Goal: Information Seeking & Learning: Understand process/instructions

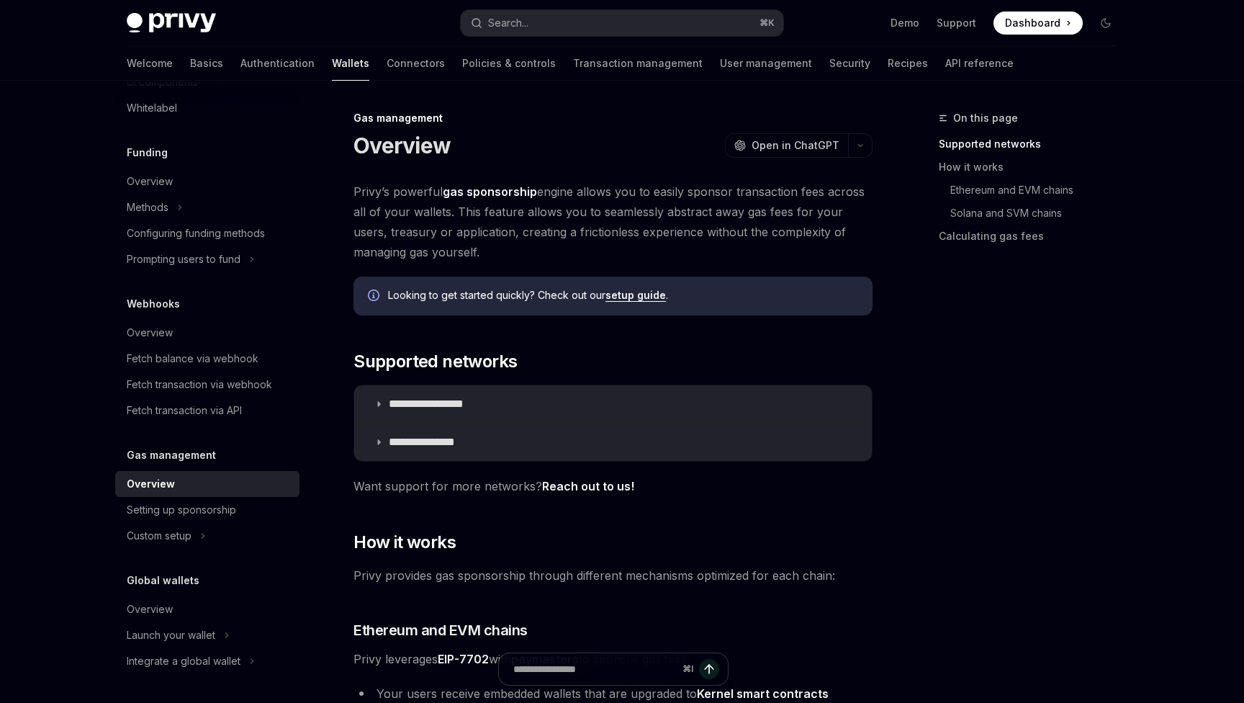
drag, startPoint x: 445, startPoint y: 192, endPoint x: 538, endPoint y: 192, distance: 92.9
click at [538, 192] on span "Privy’s powerful gas sponsorship engine allows you to easily sponsor transactio…" at bounding box center [613, 221] width 519 height 81
copy span "Privy’s powerful gas sponsorship"
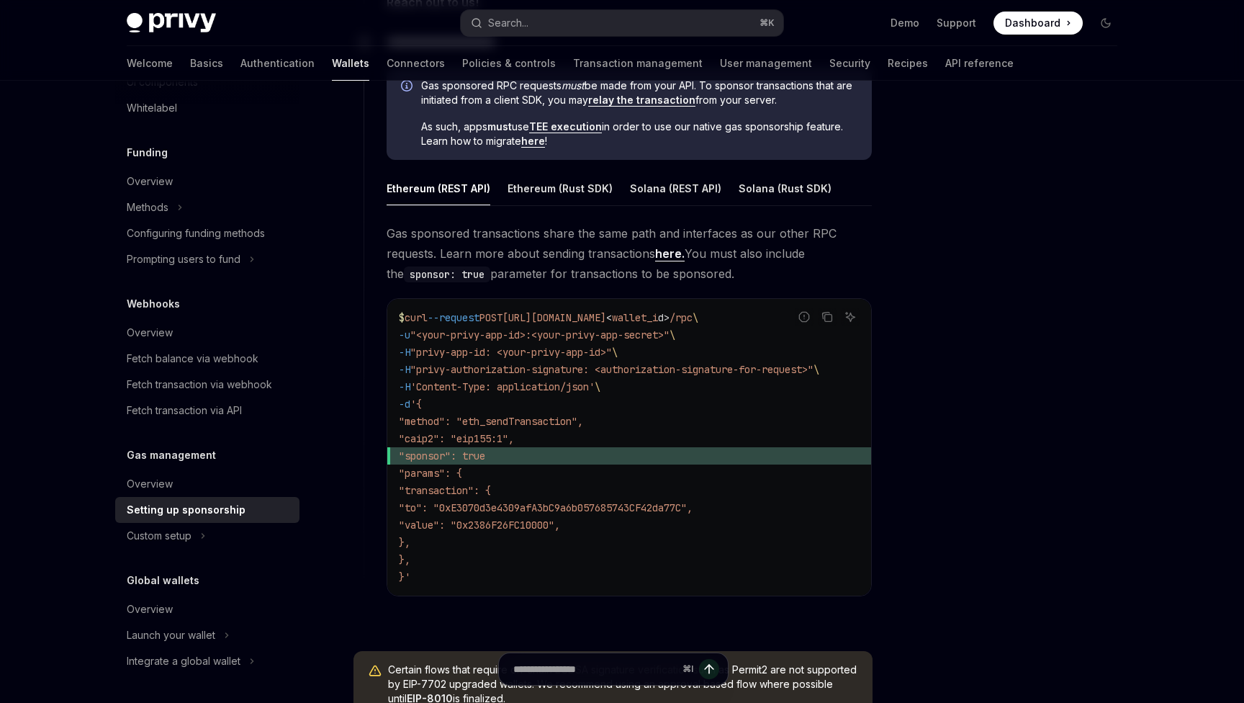
scroll to position [840, 0]
drag, startPoint x: 434, startPoint y: 459, endPoint x: 549, endPoint y: 456, distance: 115.2
click at [549, 456] on span ""sponsor": true" at bounding box center [629, 457] width 461 height 17
copy span ""sponsor": true"
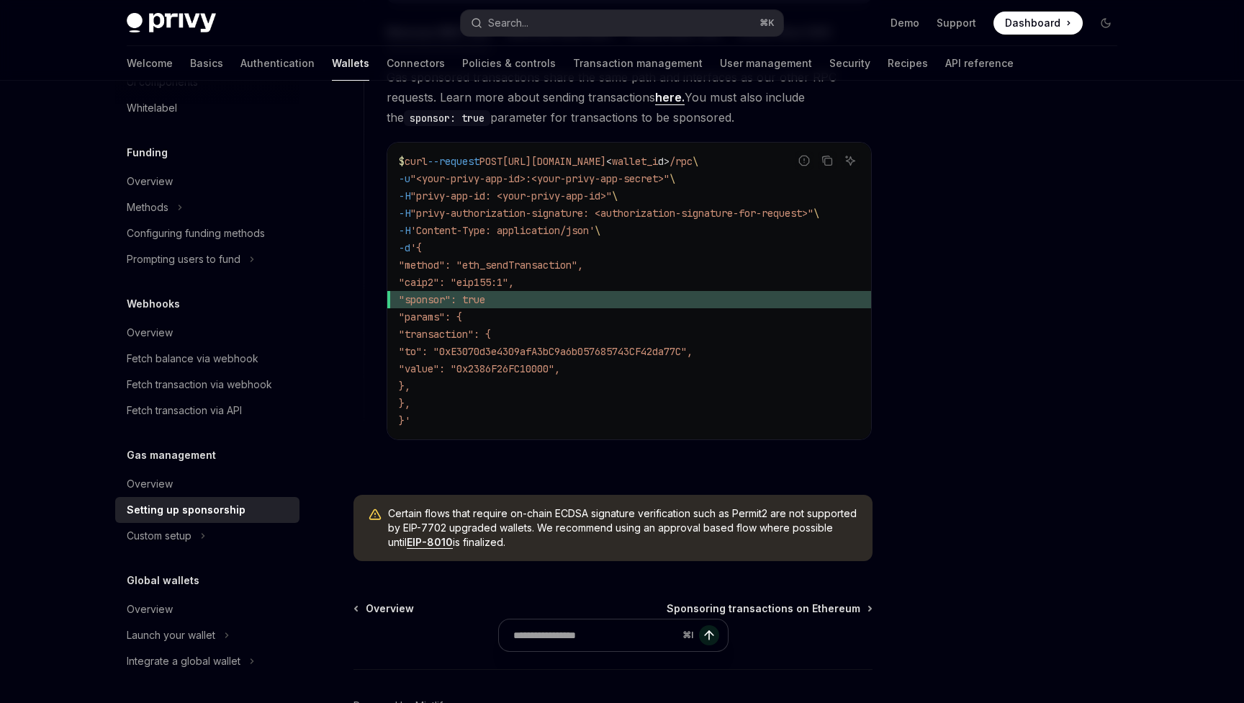
scroll to position [1005, 0]
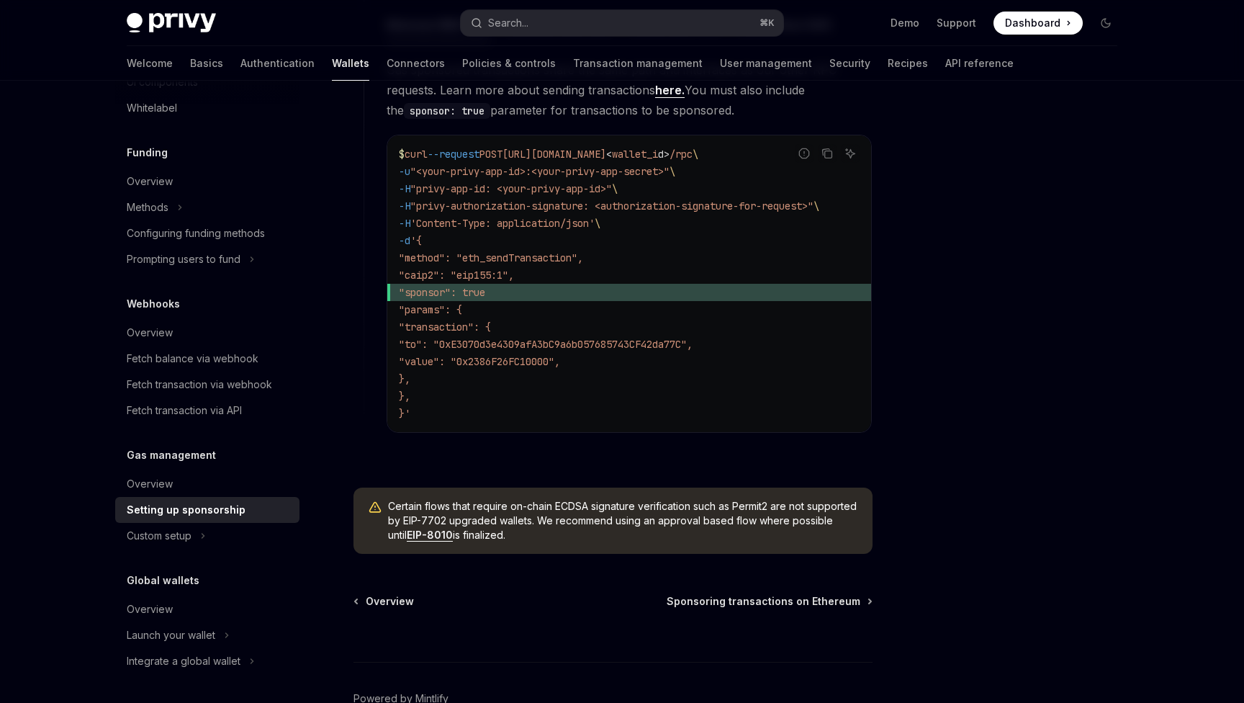
drag, startPoint x: 571, startPoint y: 542, endPoint x: 435, endPoint y: 516, distance: 138.5
click at [435, 517] on span "Certain flows that require on-chain ECDSA signature verification such as Permit…" at bounding box center [623, 520] width 470 height 43
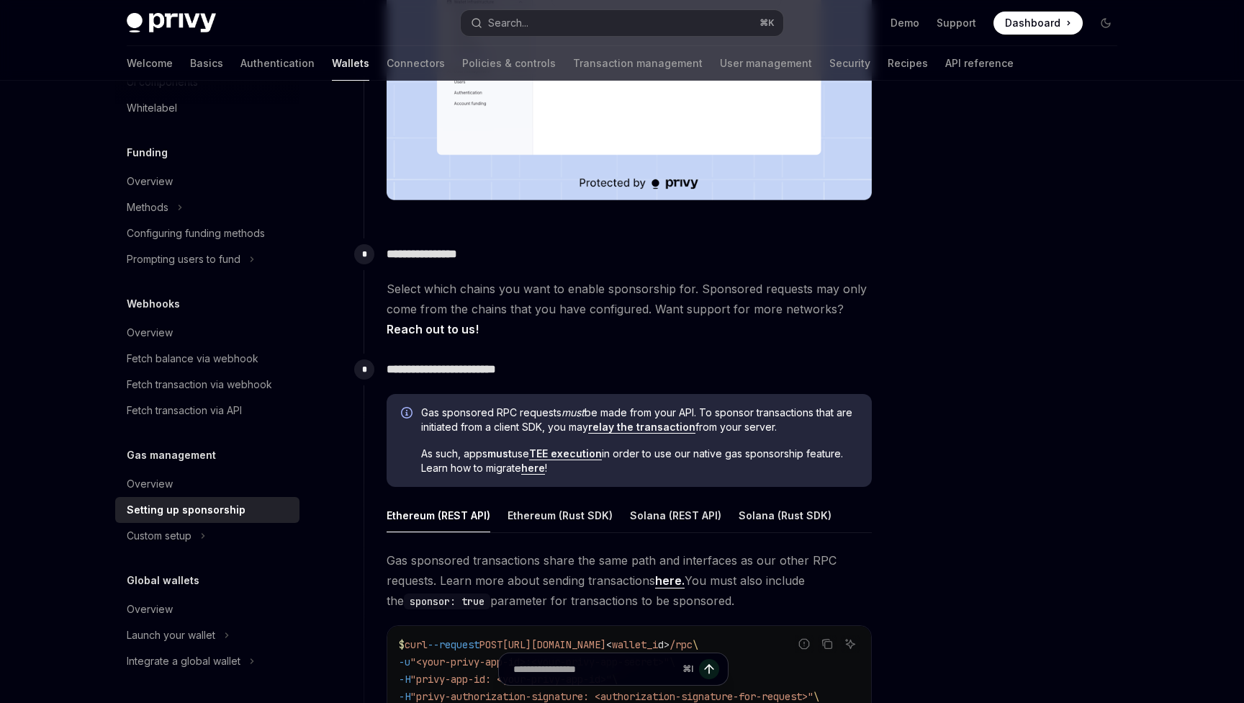
scroll to position [517, 0]
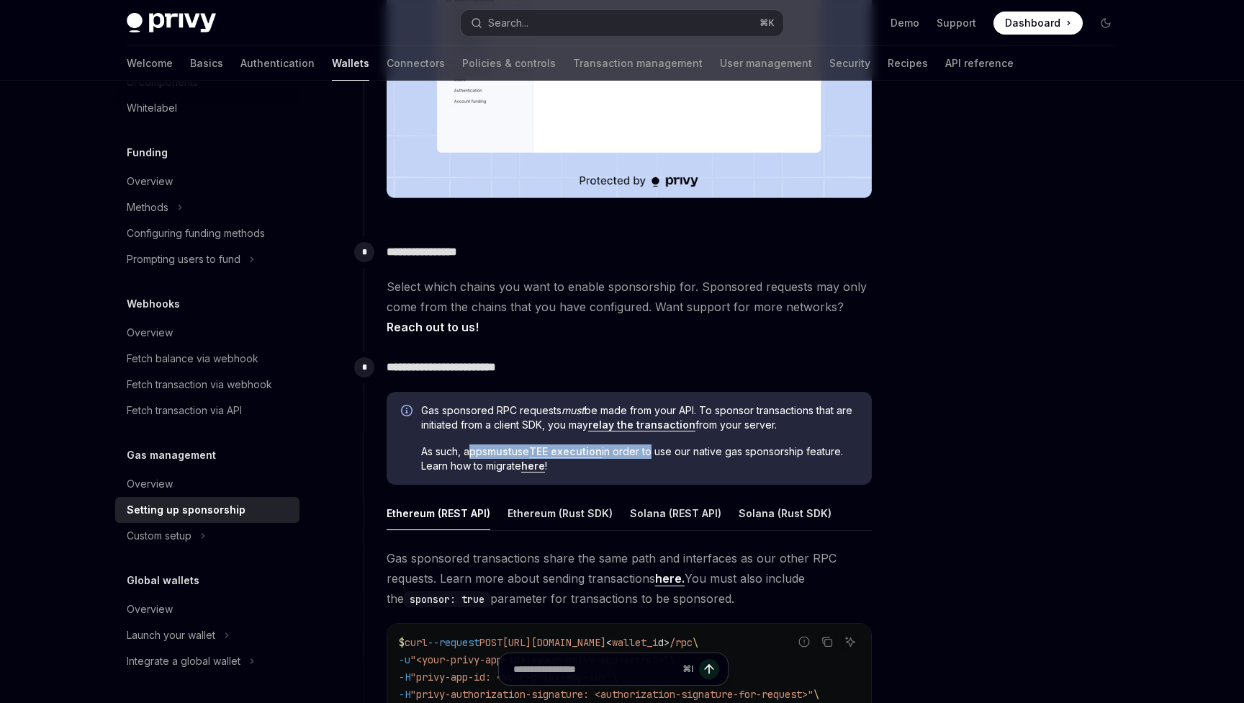
drag, startPoint x: 469, startPoint y: 452, endPoint x: 652, endPoint y: 456, distance: 183.6
click at [652, 456] on span "As such, apps must use TEE execution in order to use our native gas sponsorship…" at bounding box center [639, 458] width 436 height 29
drag, startPoint x: 658, startPoint y: 463, endPoint x: 464, endPoint y: 456, distance: 193.8
click at [464, 456] on span "As such, apps must use TEE execution in order to use our native gas sponsorship…" at bounding box center [639, 458] width 436 height 29
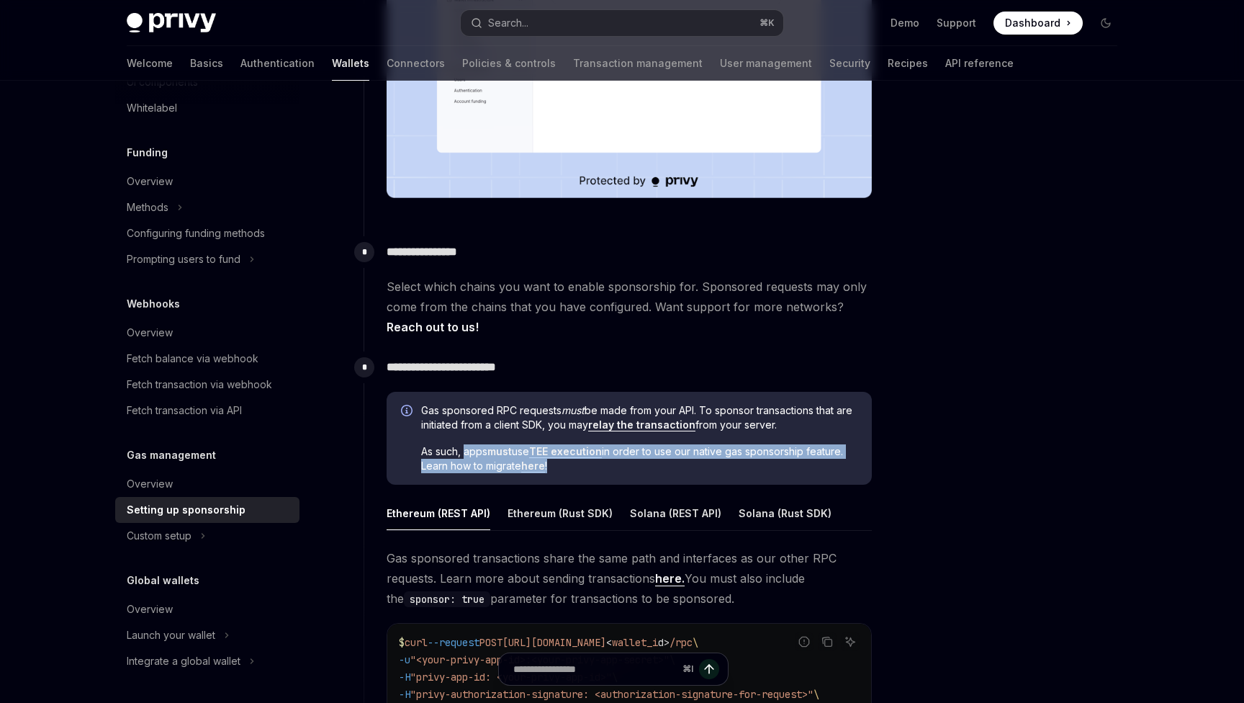
click at [464, 456] on span "As such, apps must use TEE execution in order to use our native gas sponsorship…" at bounding box center [639, 458] width 436 height 29
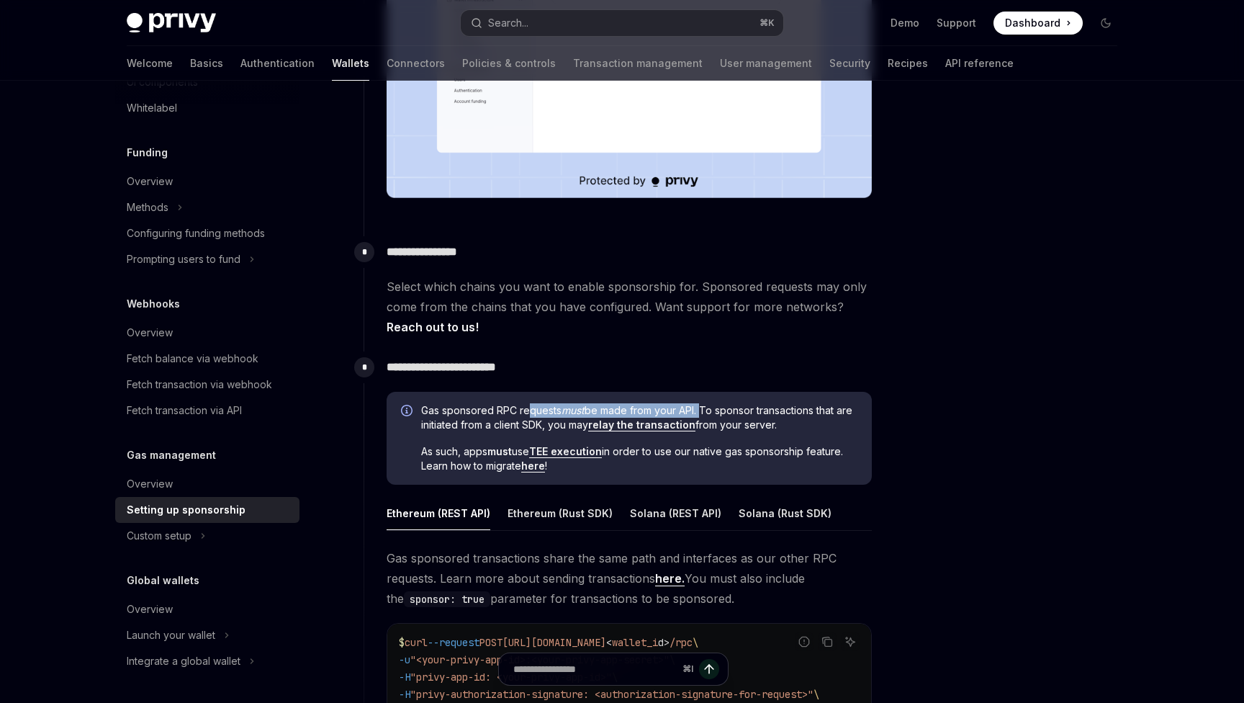
drag, startPoint x: 528, startPoint y: 413, endPoint x: 703, endPoint y: 409, distance: 174.3
click at [703, 409] on span "Gas sponsored RPC requests must be made from your API. To sponsor transactions …" at bounding box center [639, 417] width 436 height 29
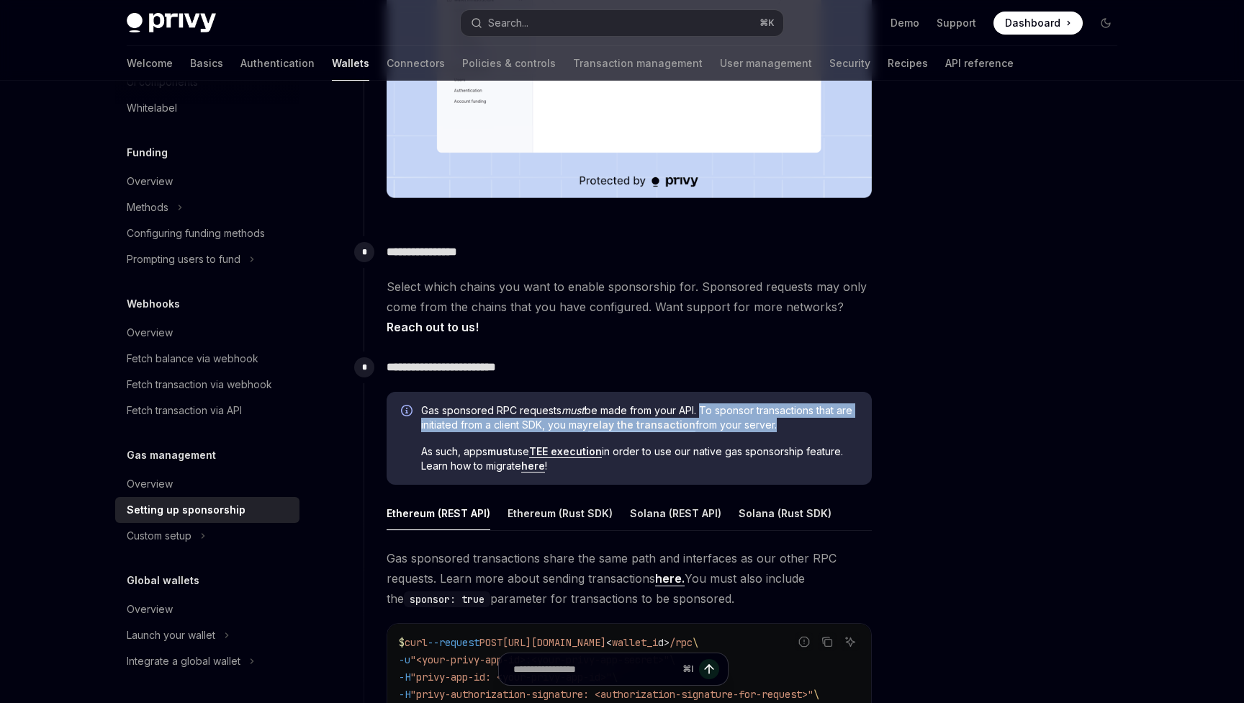
drag, startPoint x: 703, startPoint y: 409, endPoint x: 765, endPoint y: 427, distance: 64.5
click at [765, 427] on span "Gas sponsored RPC requests must be made from your API. To sponsor transactions …" at bounding box center [639, 417] width 436 height 29
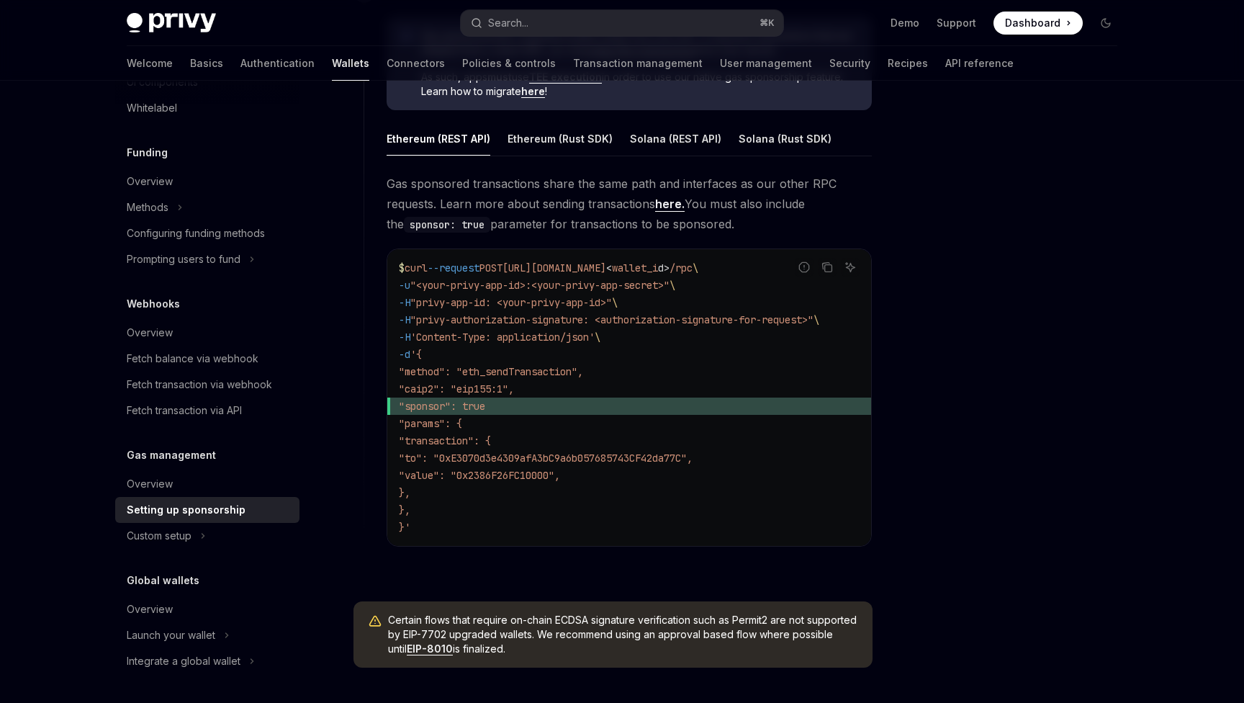
scroll to position [807, 0]
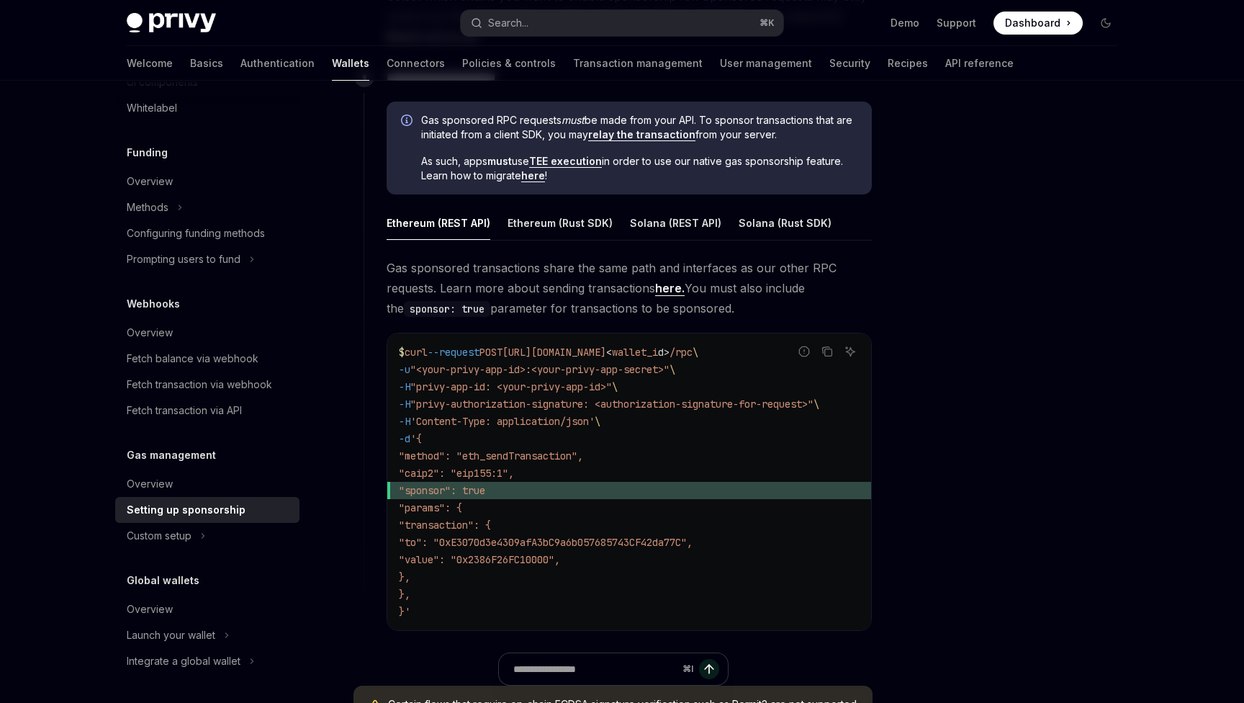
drag, startPoint x: 698, startPoint y: 428, endPoint x: 707, endPoint y: 4, distance: 424.2
click at [964, 140] on div "**********" at bounding box center [622, 129] width 1014 height 1711
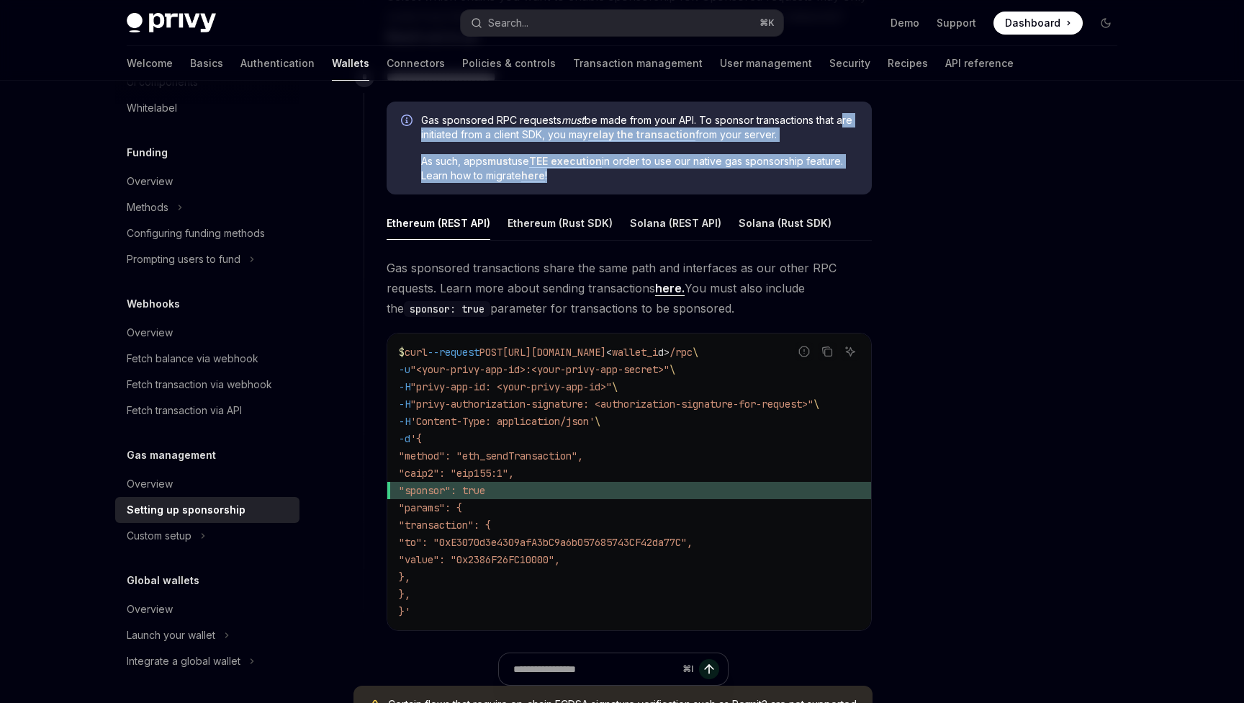
drag, startPoint x: 582, startPoint y: 186, endPoint x: 418, endPoint y: 127, distance: 174.5
click at [418, 127] on div "Gas sponsored RPC requests must be made from your API. To sponsor transactions …" at bounding box center [629, 149] width 485 height 94
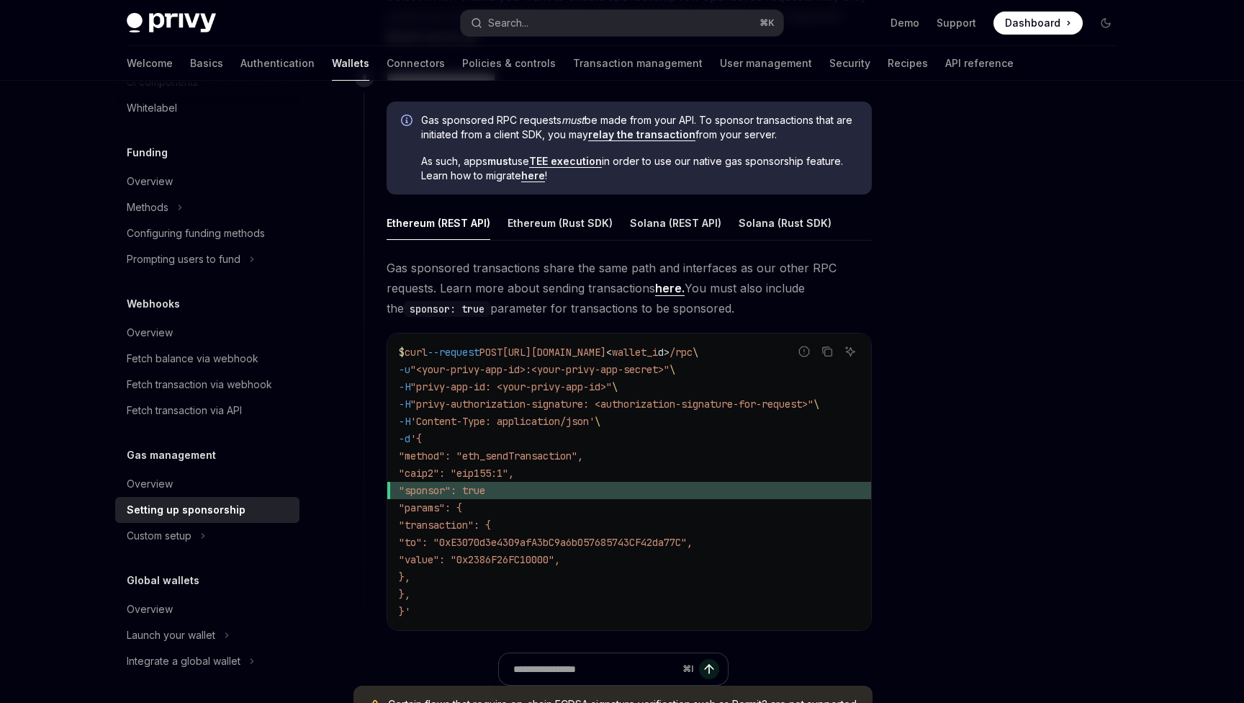
click at [418, 119] on div "Gas sponsored RPC requests must be made from your API. To sponsor transactions …" at bounding box center [629, 149] width 485 height 94
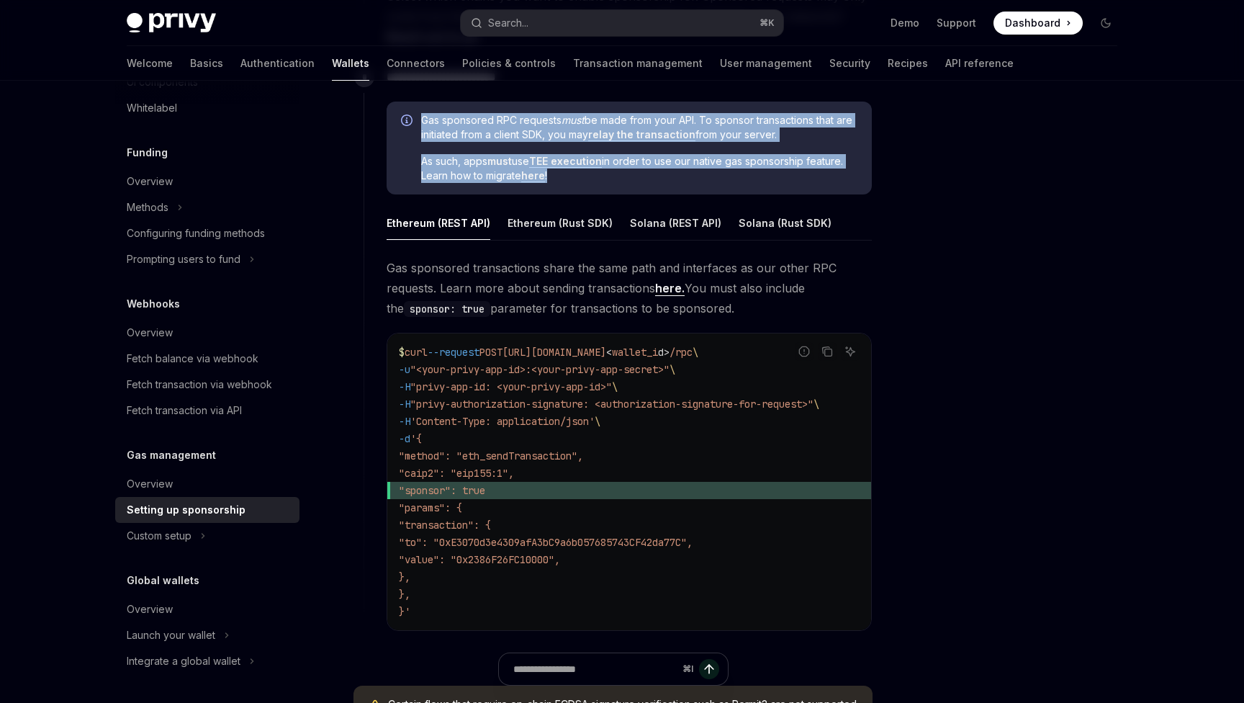
drag, startPoint x: 418, startPoint y: 119, endPoint x: 569, endPoint y: 177, distance: 162.1
click at [569, 177] on div "Gas sponsored RPC requests must be made from your API. To sponsor transactions …" at bounding box center [629, 149] width 485 height 94
click at [569, 177] on span "As such, apps must use TEE execution in order to use our native gas sponsorship…" at bounding box center [639, 168] width 436 height 29
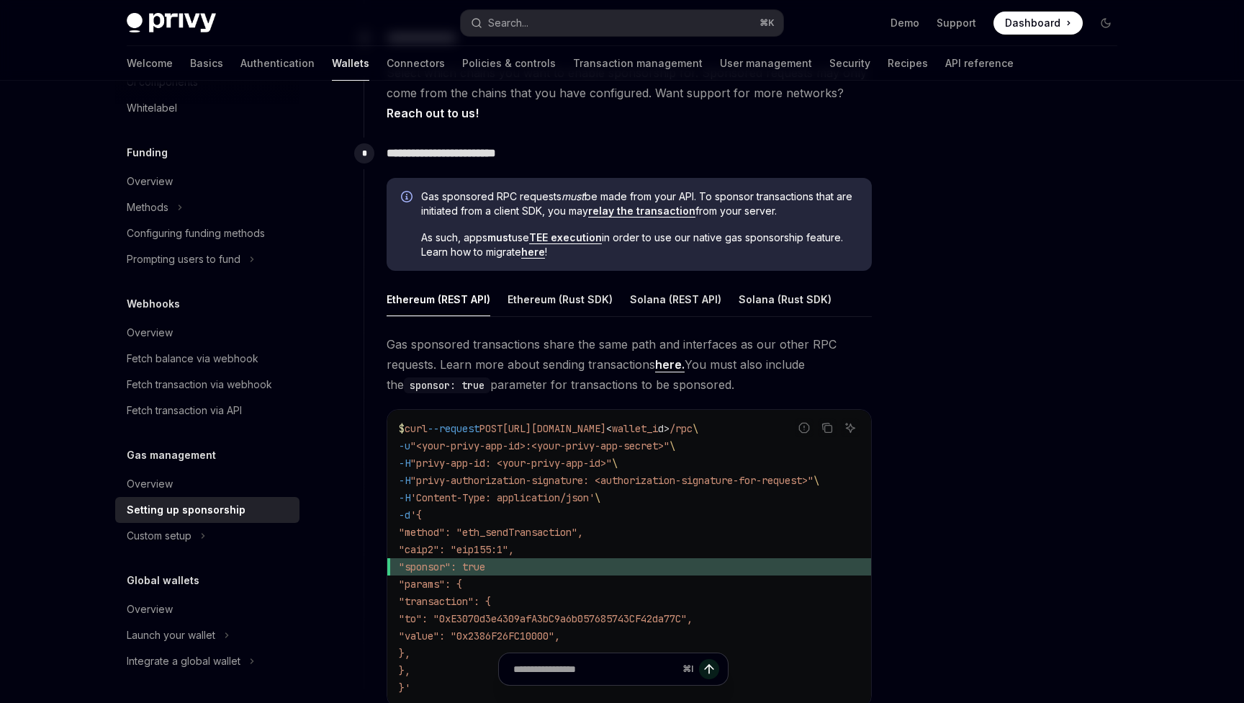
scroll to position [731, 0]
click at [622, 304] on ul "Ethereum (REST API) Ethereum (Rust SDK) Solana (REST API) Solana (Rust SDK)" at bounding box center [629, 299] width 485 height 35
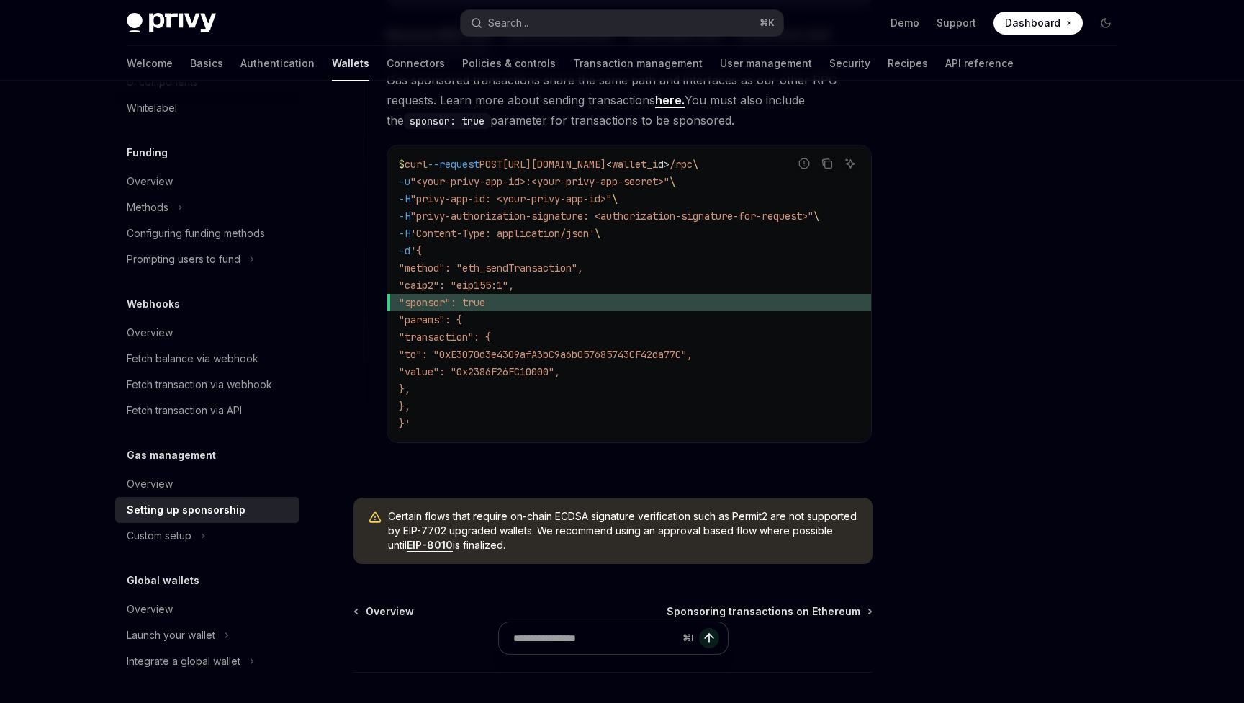
scroll to position [999, 0]
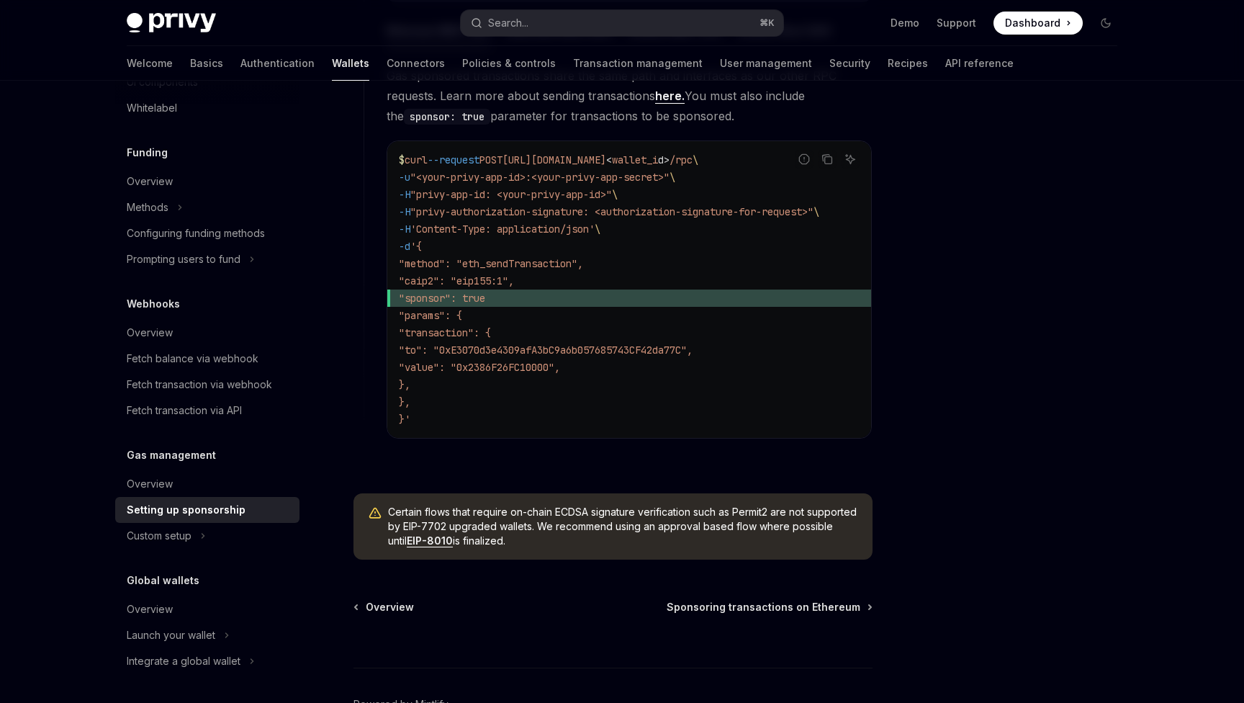
drag, startPoint x: 477, startPoint y: 518, endPoint x: 648, endPoint y: 552, distance: 174.0
click at [648, 548] on span "Certain flows that require on-chain ECDSA signature verification such as Permit…" at bounding box center [623, 526] width 470 height 43
drag, startPoint x: 648, startPoint y: 552, endPoint x: 390, endPoint y: 520, distance: 259.7
click at [390, 520] on span "Certain flows that require on-chain ECDSA signature verification such as Permit…" at bounding box center [623, 526] width 470 height 43
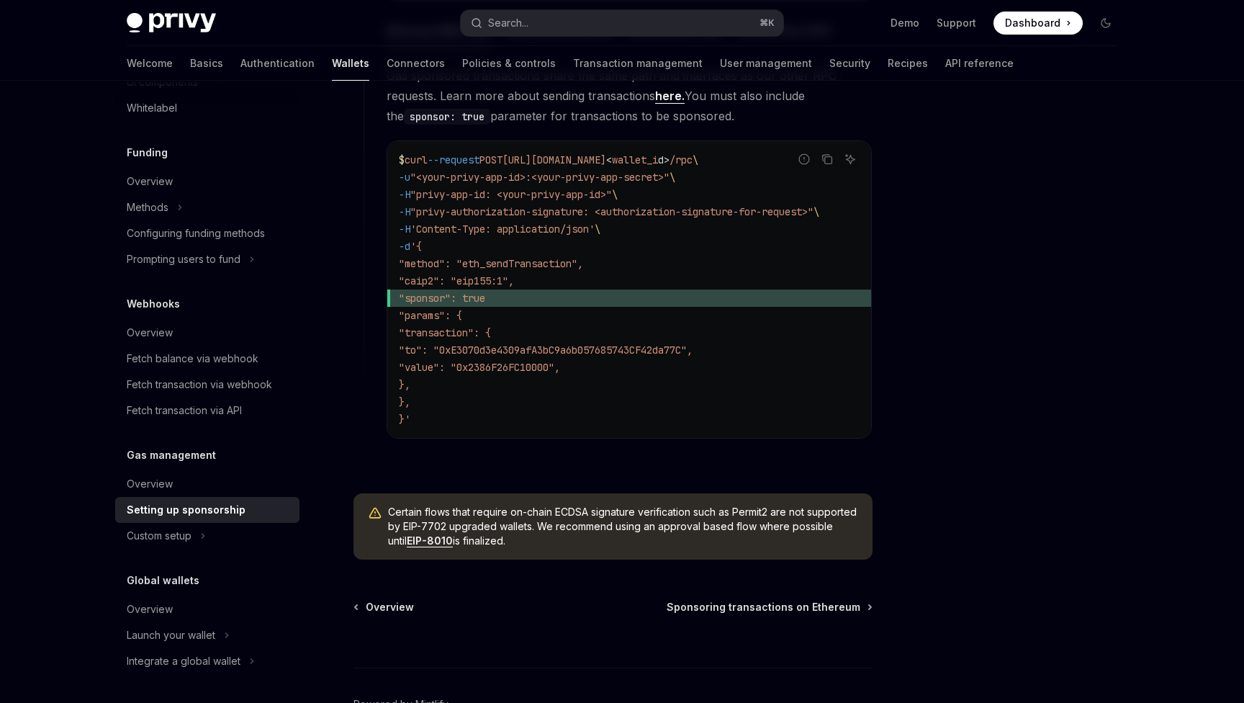
click at [390, 520] on span "Certain flows that require on-chain ECDSA signature verification such as Permit…" at bounding box center [623, 526] width 470 height 43
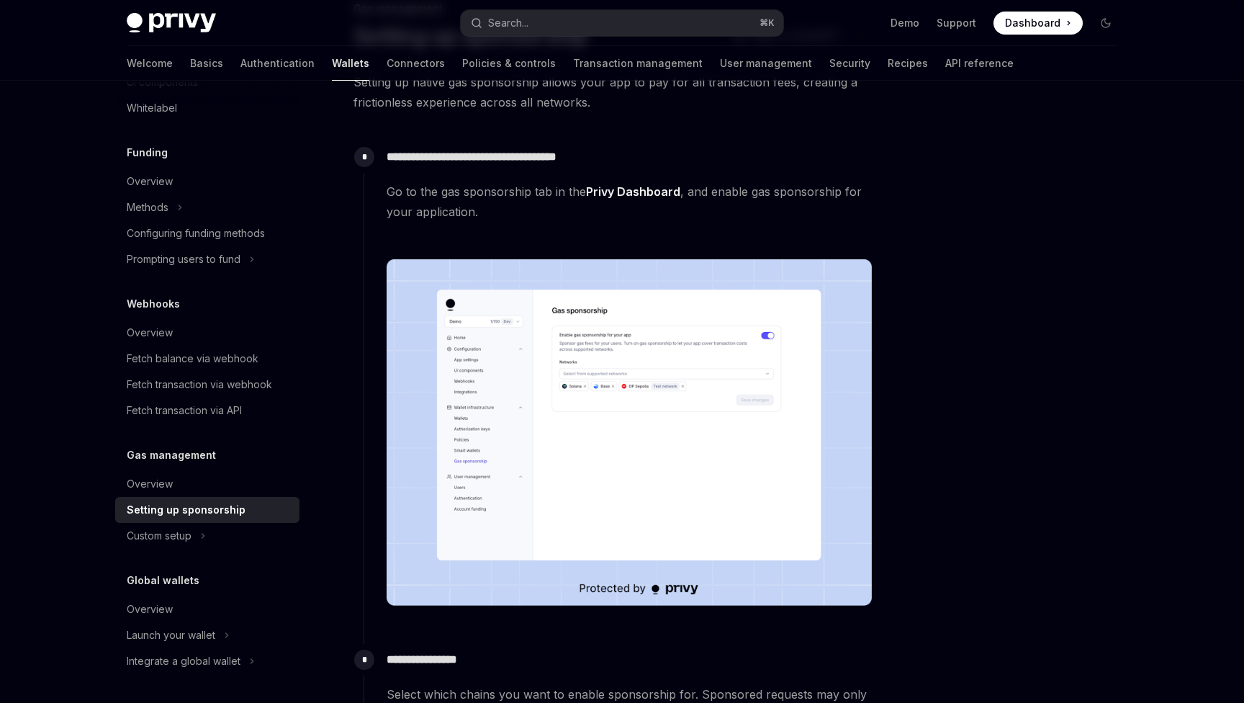
scroll to position [0, 0]
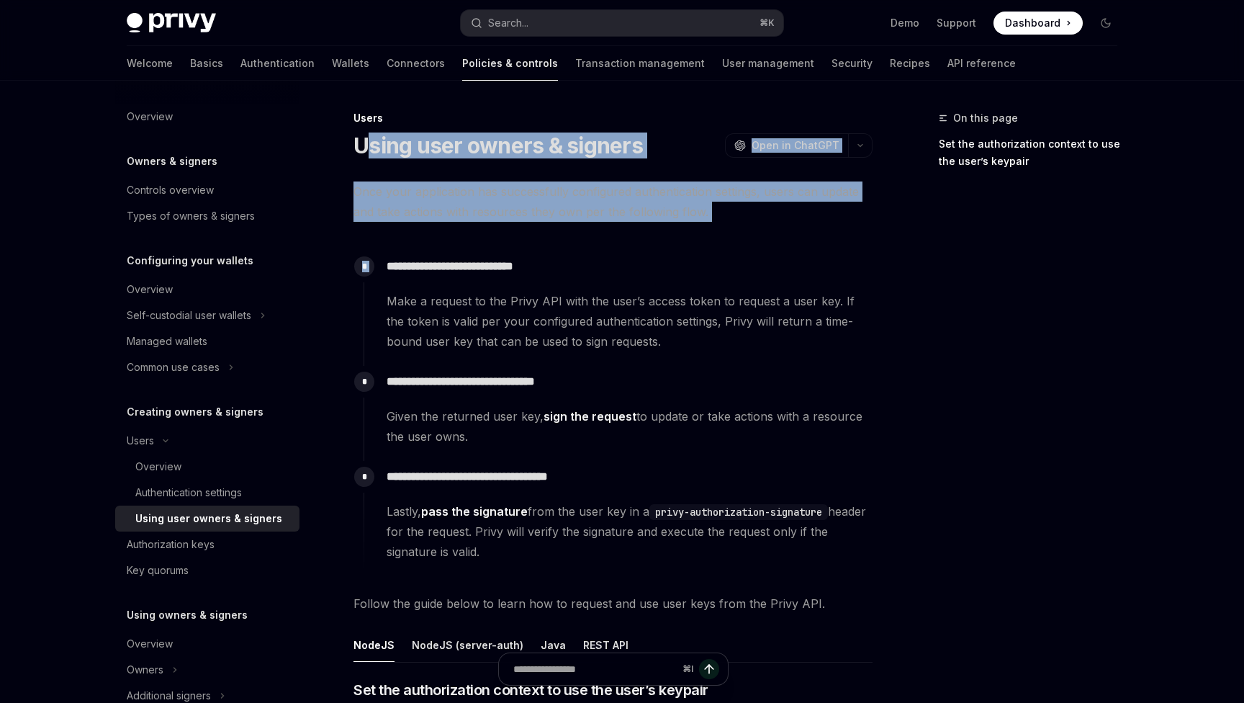
drag, startPoint x: 367, startPoint y: 150, endPoint x: 722, endPoint y: 230, distance: 363.7
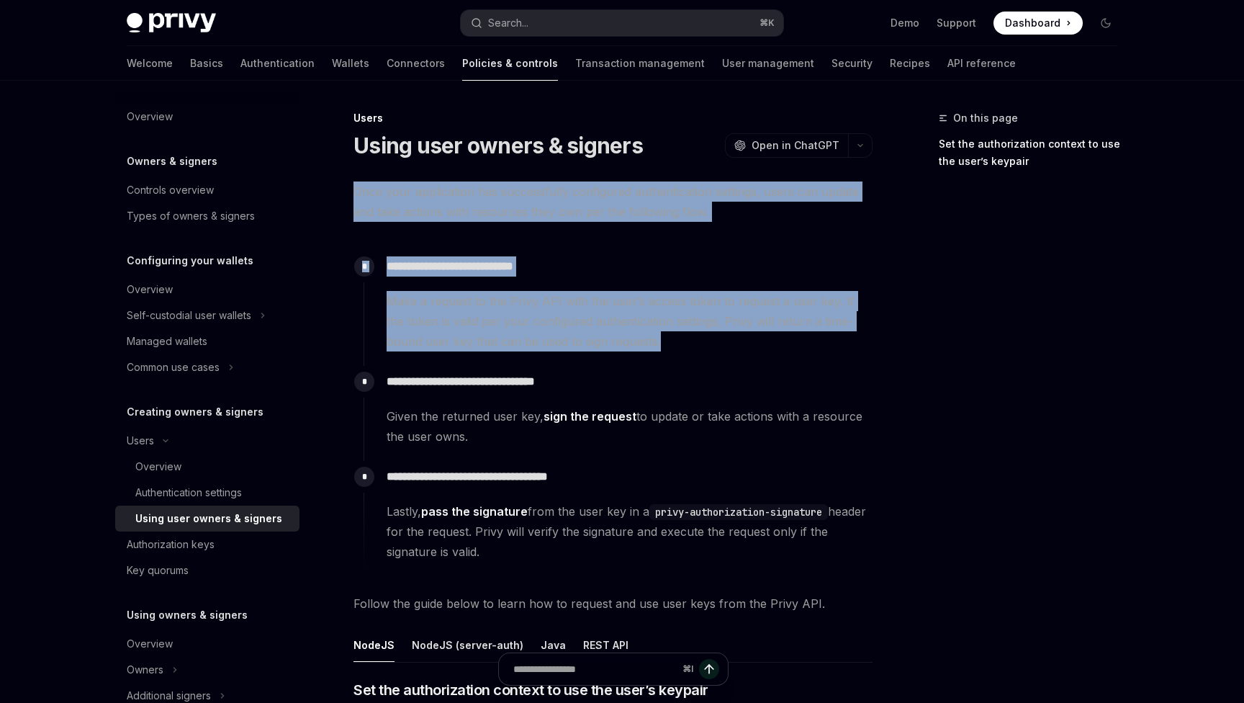
drag, startPoint x: 355, startPoint y: 191, endPoint x: 820, endPoint y: 333, distance: 486.3
click at [820, 333] on span "Make a request to the Privy API with the user’s access token to request a user …" at bounding box center [629, 321] width 485 height 60
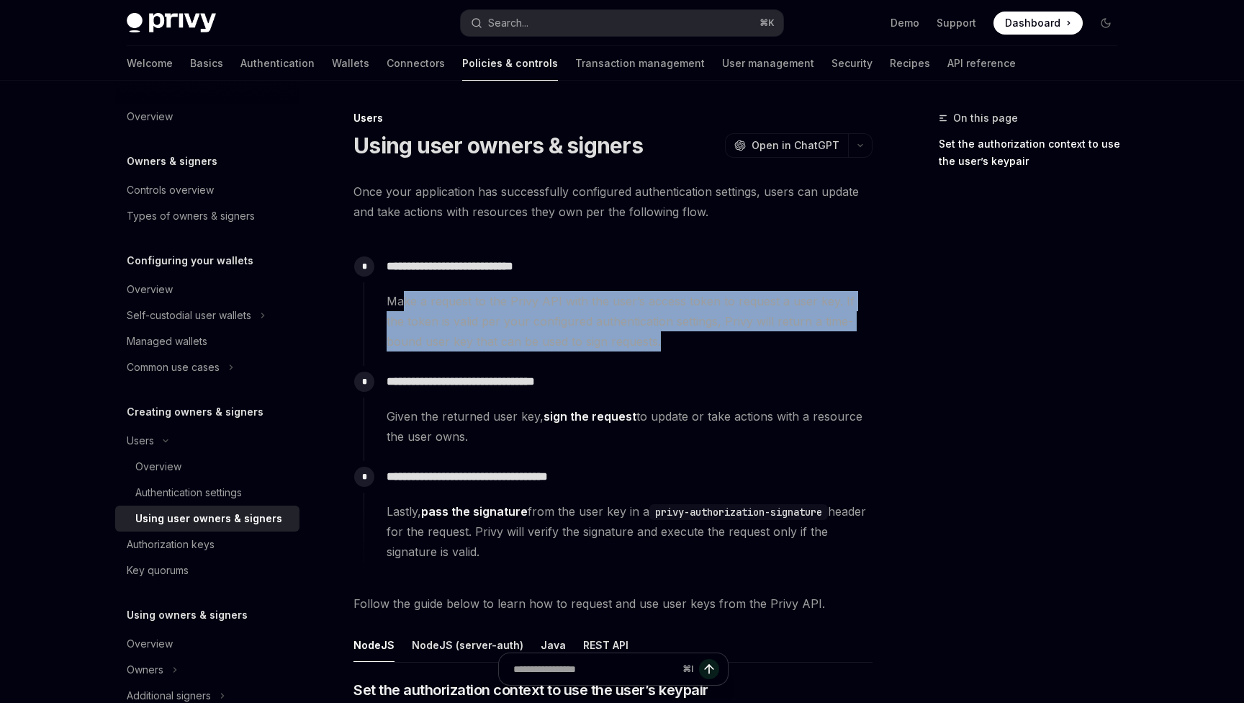
drag, startPoint x: 762, startPoint y: 343, endPoint x: 404, endPoint y: 296, distance: 361.0
click at [404, 296] on span "Make a request to the Privy API with the user’s access token to request a user …" at bounding box center [629, 321] width 485 height 60
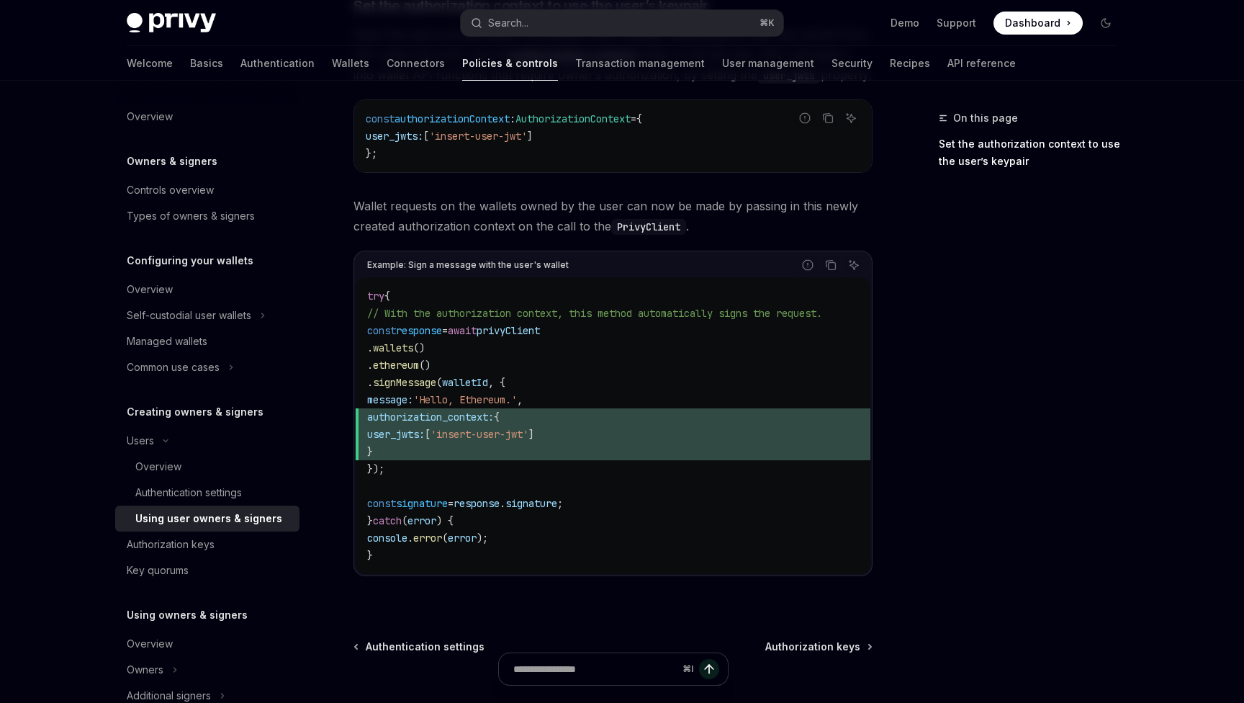
scroll to position [696, 0]
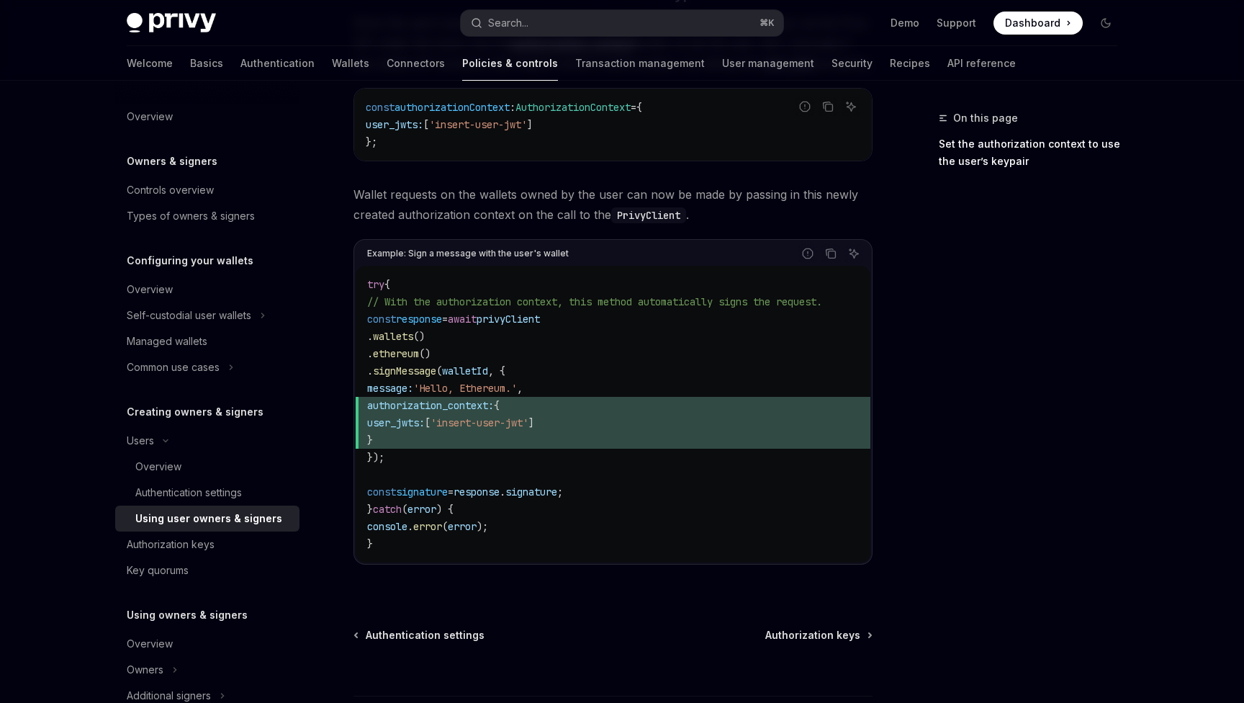
click at [942, 328] on div "On this page Set the authorization context to use the user’s keypair" at bounding box center [1019, 405] width 219 height 593
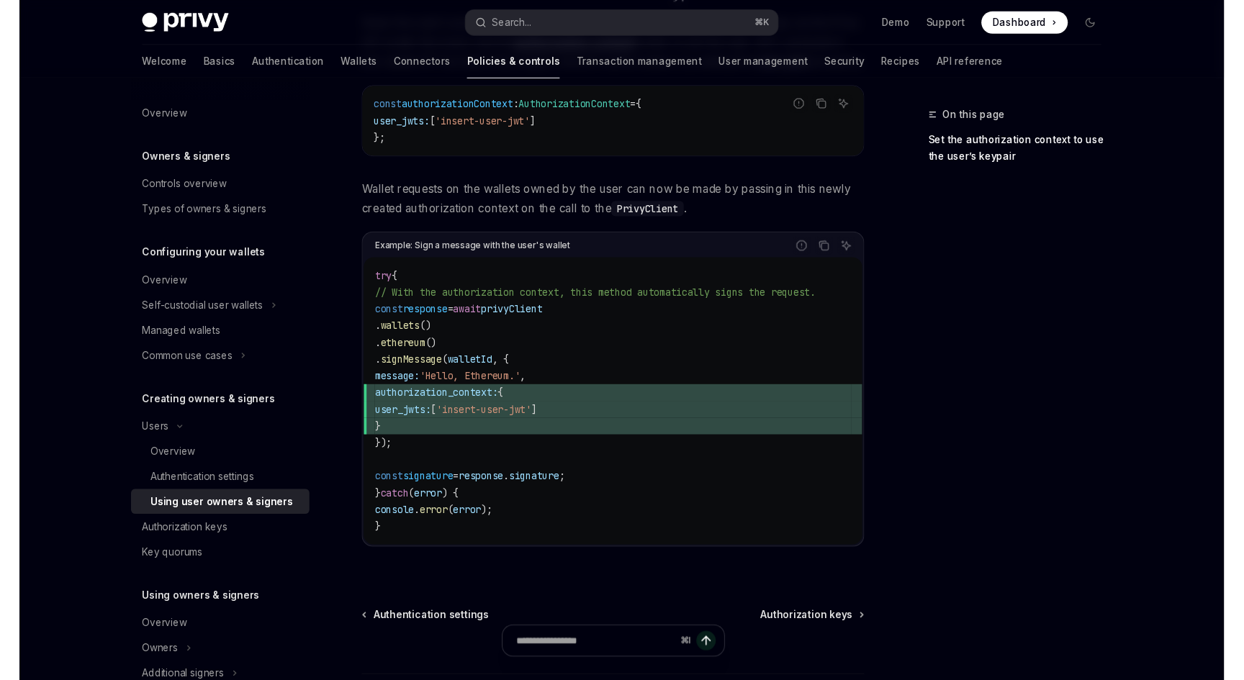
scroll to position [252, 0]
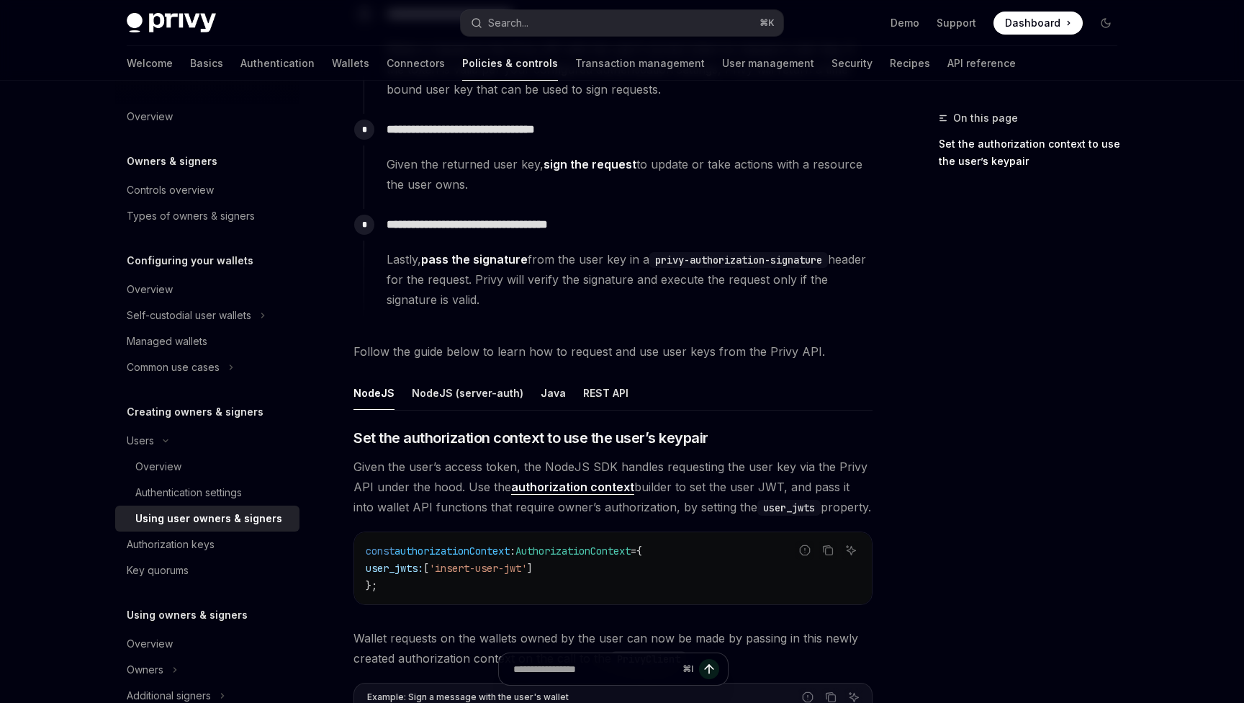
type textarea "*"
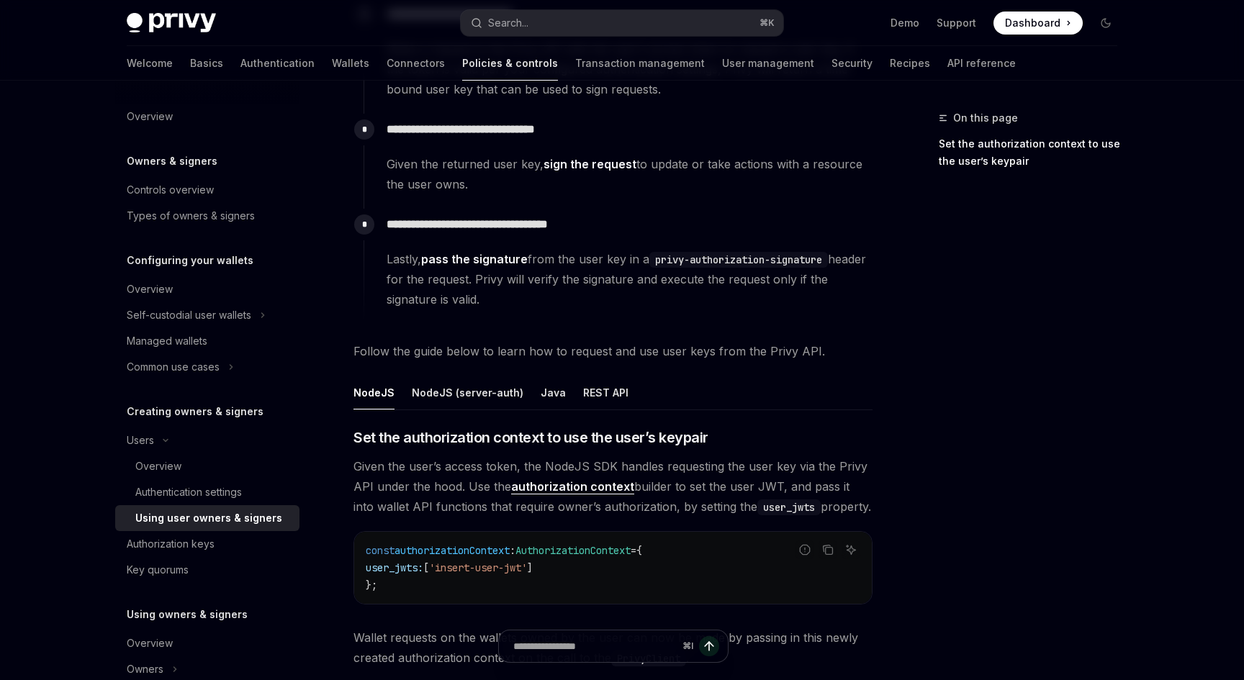
scroll to position [0, 0]
